Goal: Find specific page/section

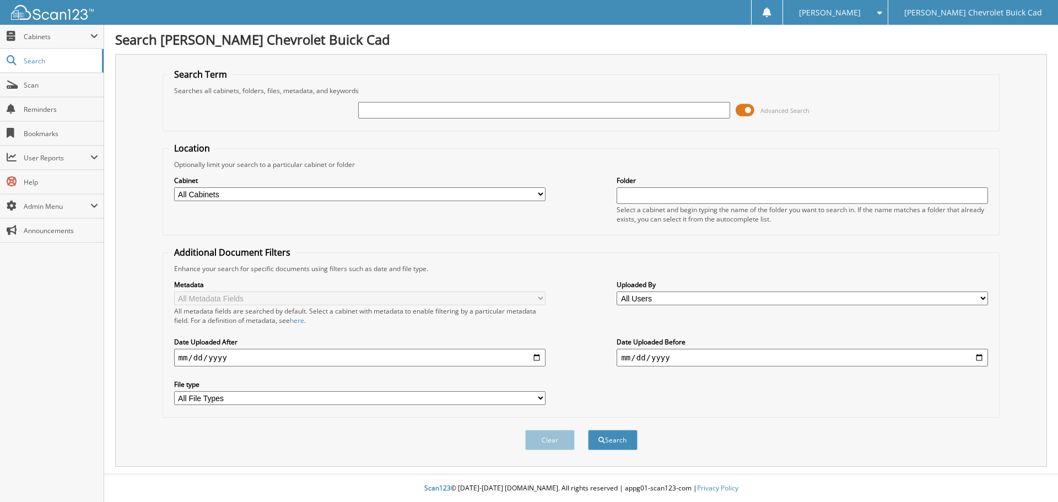
click at [750, 109] on span at bounding box center [744, 110] width 19 height 17
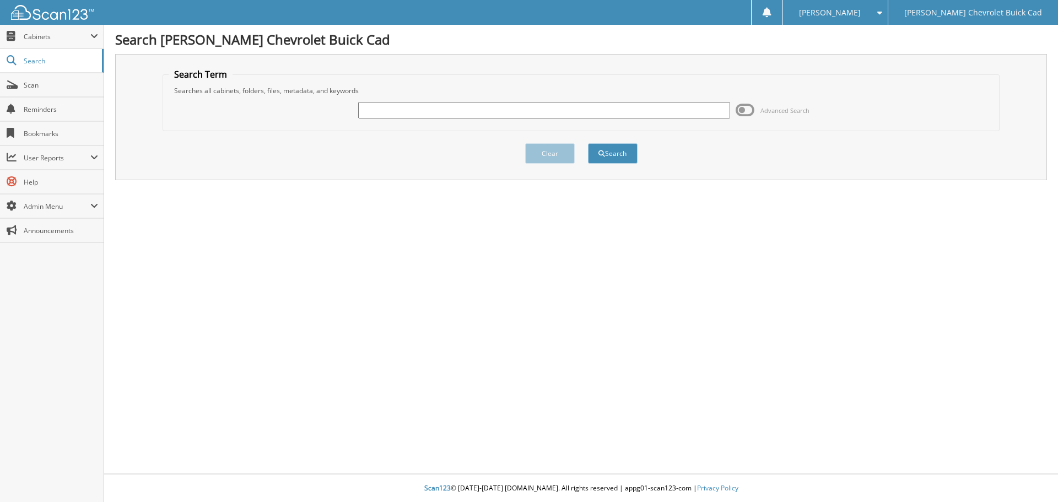
click at [577, 109] on input "text" at bounding box center [543, 110] width 371 height 17
type input "[US_VEHICLE_IDENTIFICATION_NUMBER]"
click at [588, 143] on button "Search" at bounding box center [613, 153] width 50 height 20
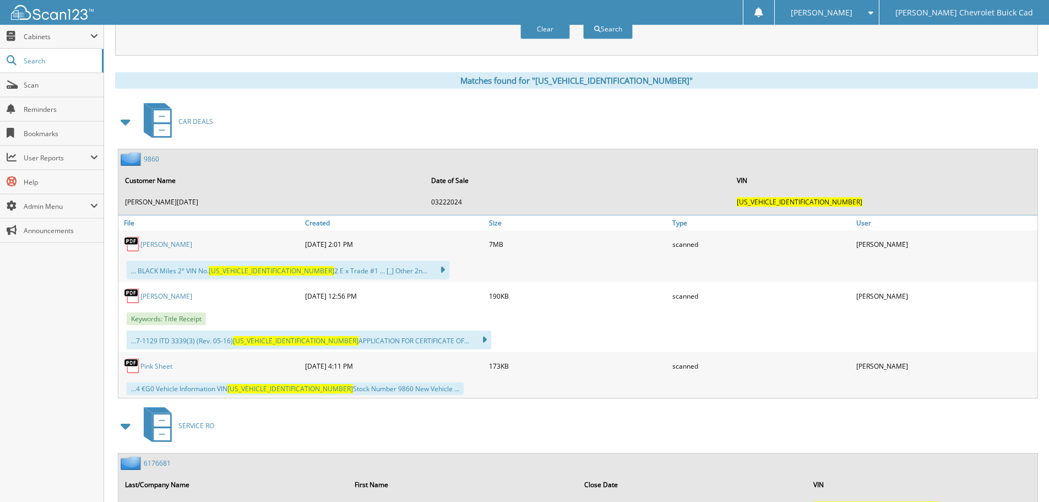
scroll to position [416, 0]
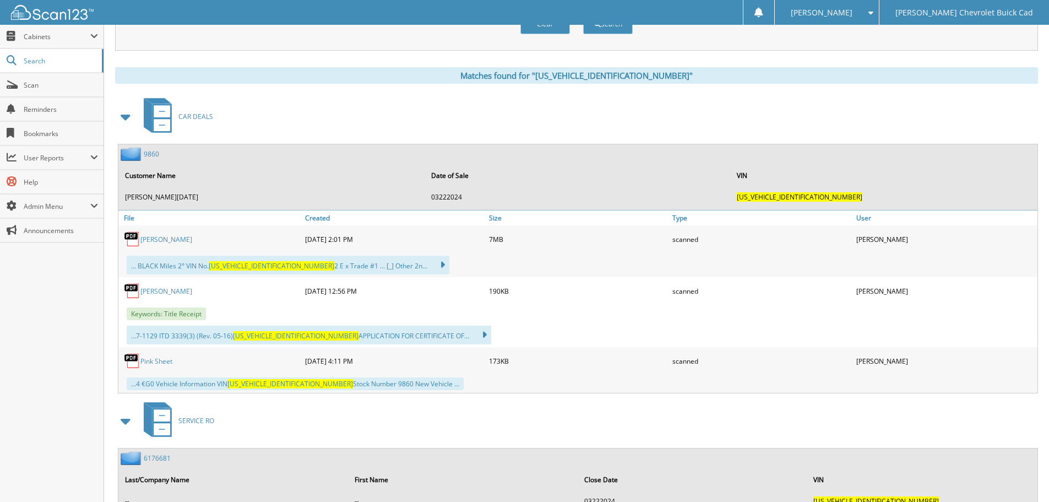
click at [151, 157] on link "9860" at bounding box center [151, 153] width 15 height 9
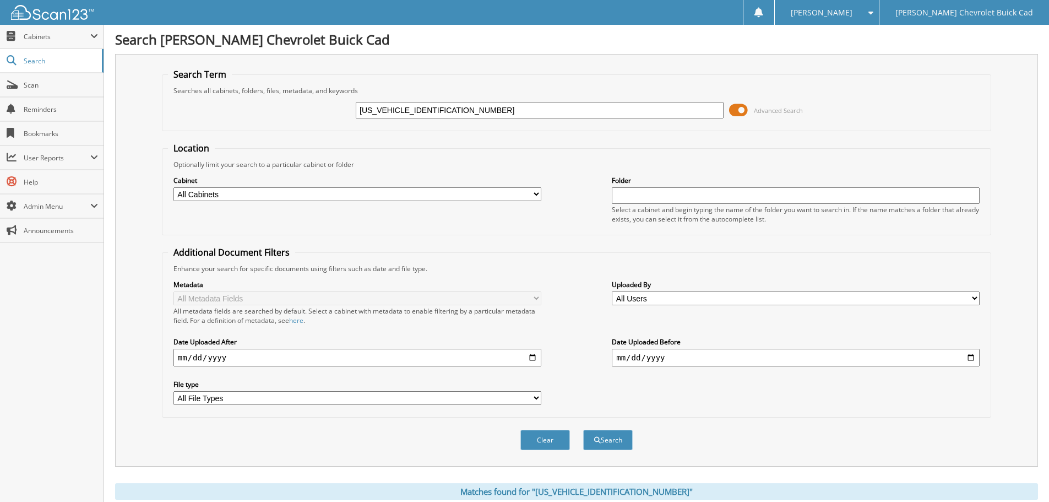
click at [747, 105] on span at bounding box center [738, 110] width 19 height 17
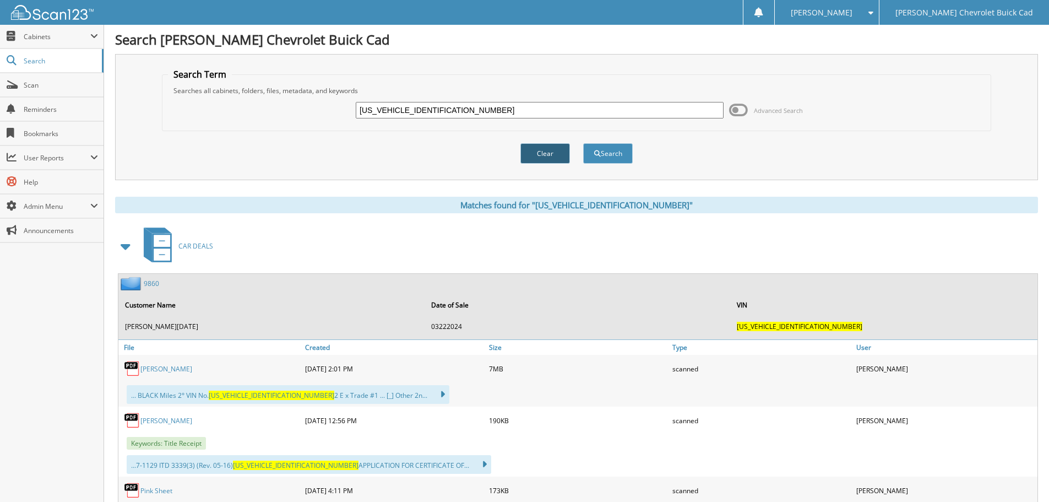
click at [544, 150] on button "Clear" at bounding box center [546, 153] width 50 height 20
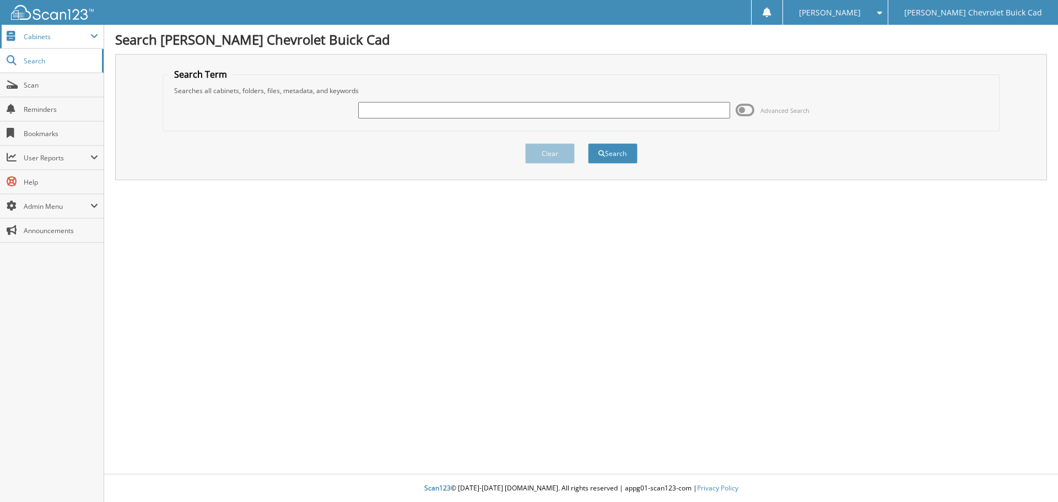
click at [72, 41] on span "Cabinets" at bounding box center [52, 37] width 104 height 24
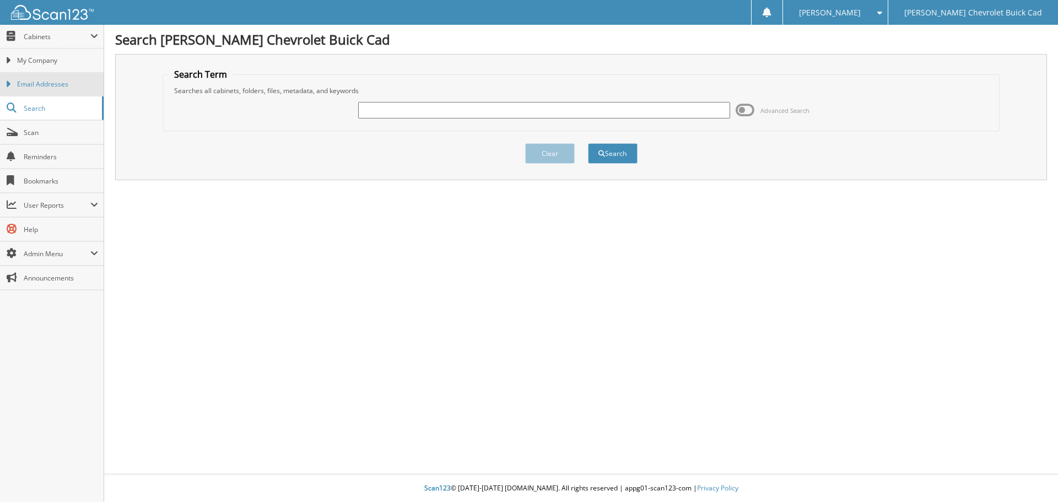
click at [56, 83] on span "Email Addresses" at bounding box center [57, 84] width 81 height 10
